Goal: Information Seeking & Learning: Learn about a topic

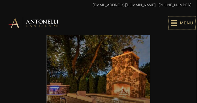
click at [176, 22] on icon at bounding box center [174, 23] width 6 height 6
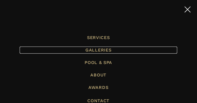
click at [97, 49] on span "Galleries" at bounding box center [98, 50] width 26 height 5
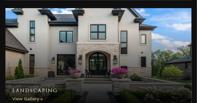
scroll to position [571, 0]
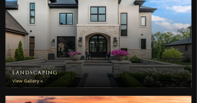
click at [30, 81] on link "Landscaping" at bounding box center [98, 39] width 186 height 98
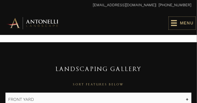
click at [173, 23] on icon at bounding box center [174, 23] width 6 height 6
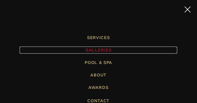
click at [103, 50] on span "Galleries" at bounding box center [98, 50] width 26 height 5
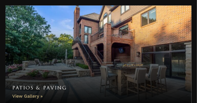
scroll to position [467, 0]
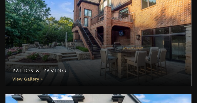
click at [33, 77] on link "Patios & Paving" at bounding box center [98, 37] width 186 height 98
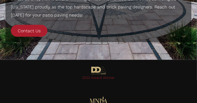
scroll to position [7187, 0]
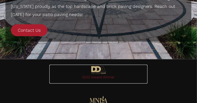
click at [98, 71] on link "Go to https://antonellilandscape.com/pool-and-spa/executive-sweet/" at bounding box center [98, 74] width 98 height 19
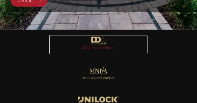
scroll to position [7218, 0]
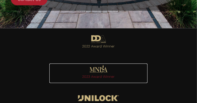
click at [94, 72] on link "Go to https://antonellilandscape.com/pool-and-spa/dont-stop-believing/" at bounding box center [98, 74] width 98 height 20
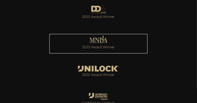
scroll to position [7249, 0]
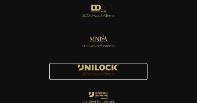
click at [100, 69] on link "Go to https://antonellilandscape.com/featured-projects/the-white-house/" at bounding box center [98, 71] width 98 height 17
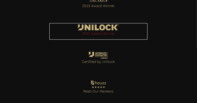
scroll to position [7284, 0]
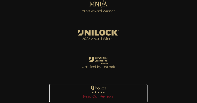
click at [97, 89] on link "Go to https://www.houzz.com/professionals/landscape-architects-and-landscape-de…" at bounding box center [98, 93] width 98 height 19
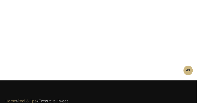
scroll to position [62, 0]
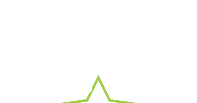
scroll to position [78, 0]
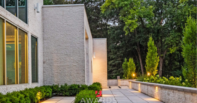
scroll to position [93, 0]
